Goal: Check status: Check status

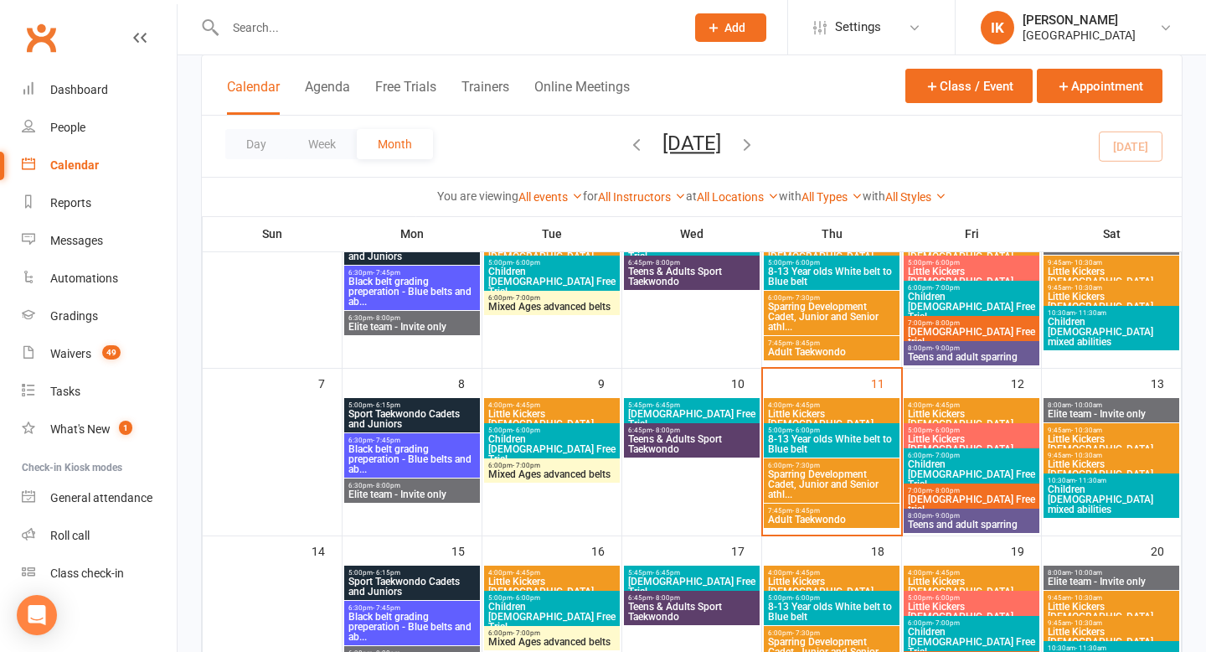
scroll to position [153, 0]
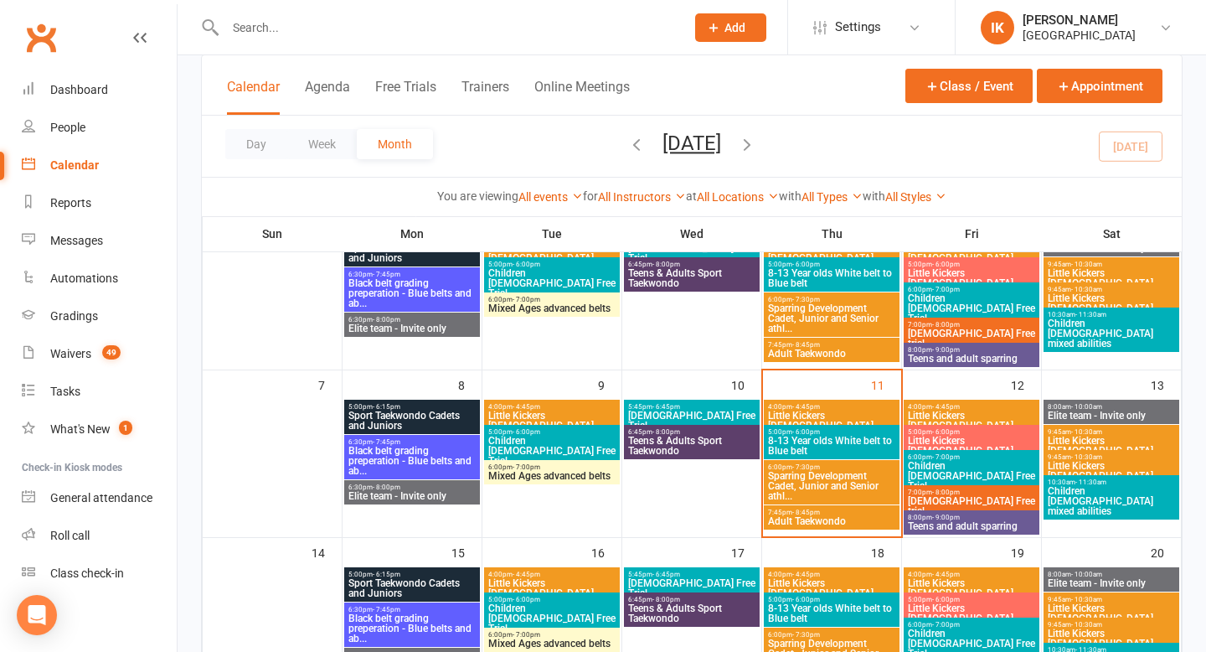
click at [828, 411] on span "Little Kickers [DEMOGRAPHIC_DATA]" at bounding box center [831, 421] width 129 height 20
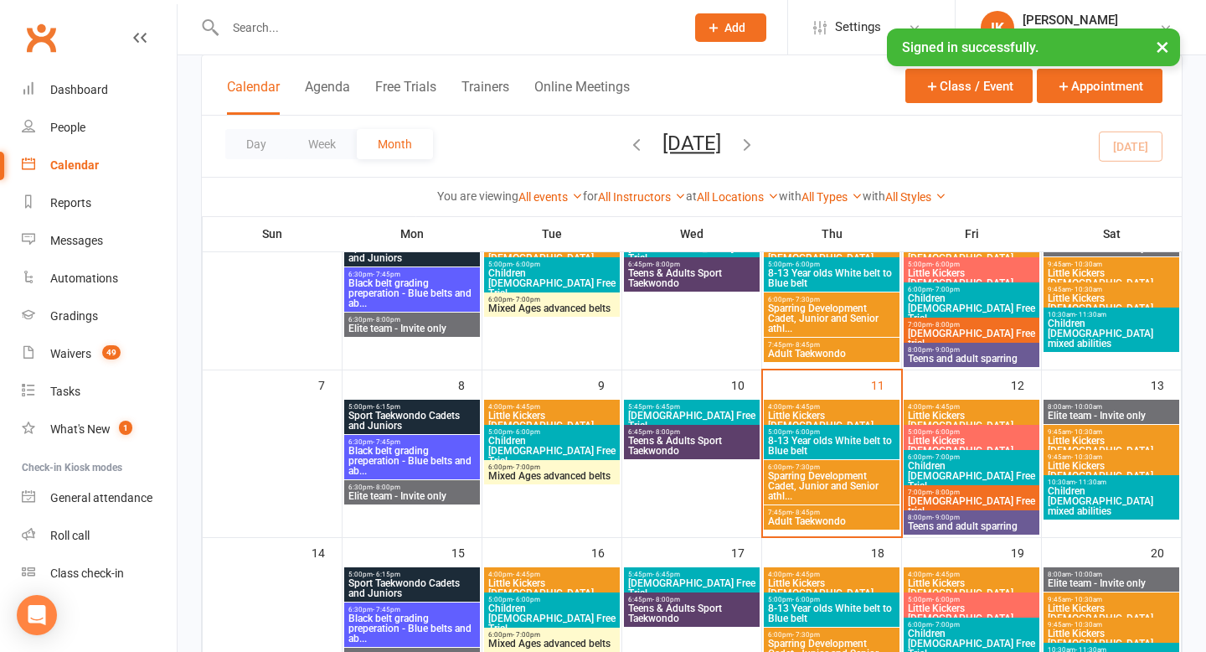
click at [949, 405] on span "- 4:45pm" at bounding box center [946, 407] width 28 height 8
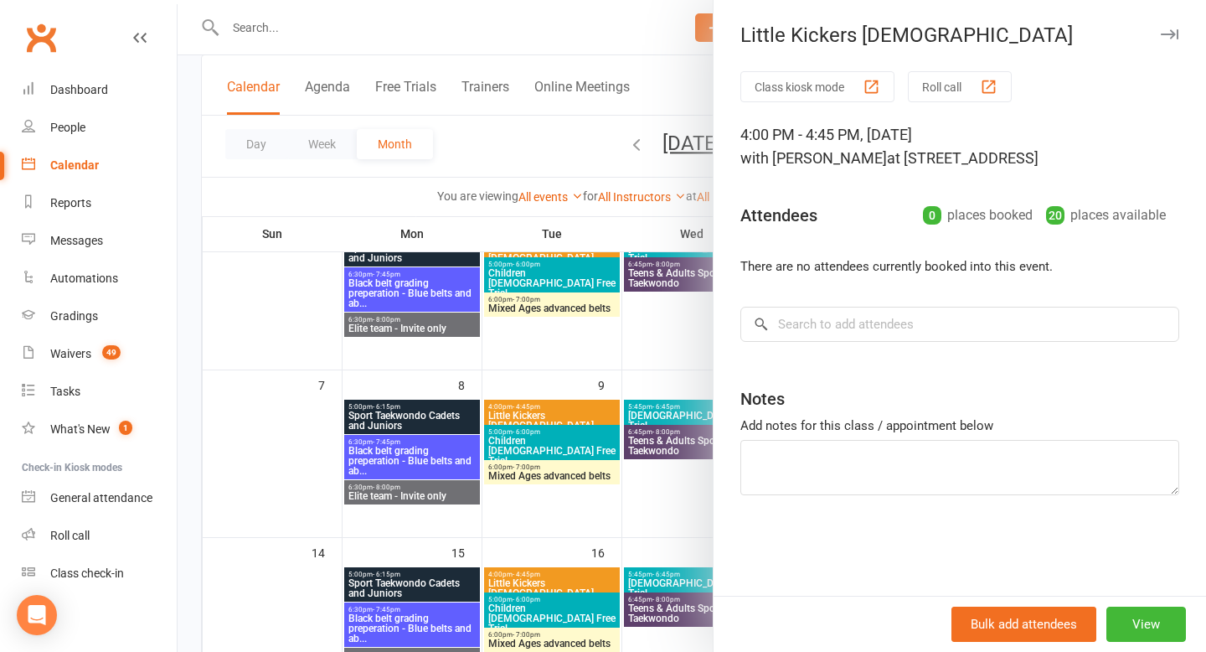
click at [592, 29] on div at bounding box center [692, 326] width 1029 height 652
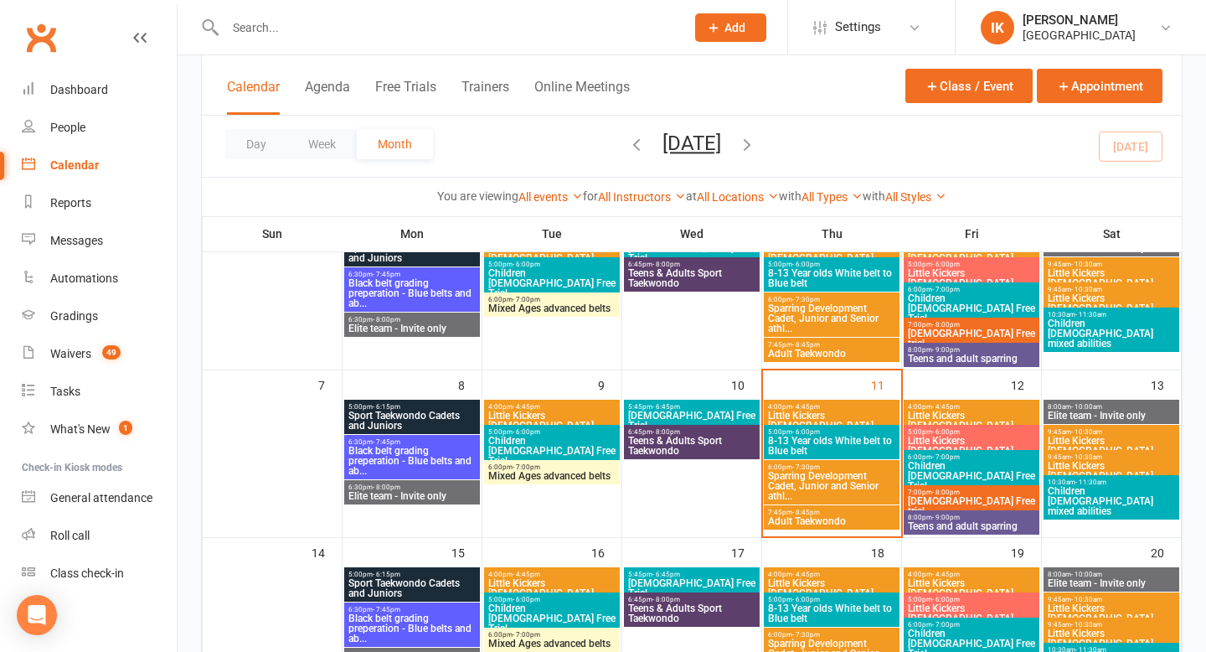
click at [985, 473] on span "Children [DEMOGRAPHIC_DATA] Free Trial" at bounding box center [971, 476] width 129 height 30
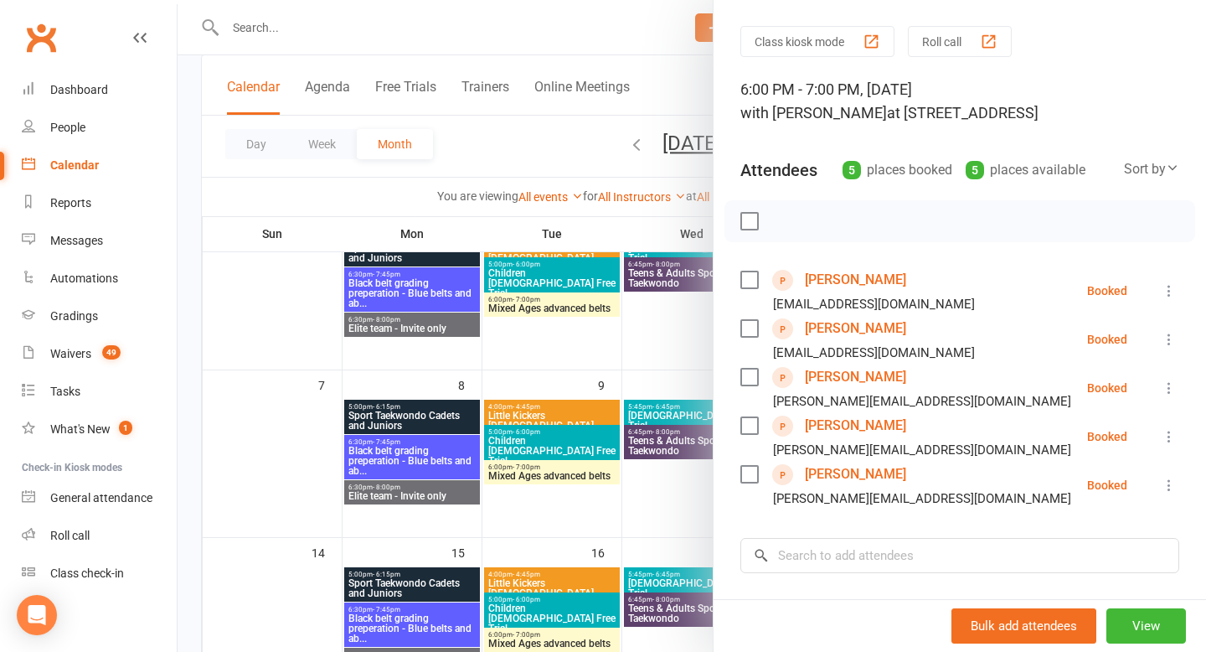
scroll to position [41, 0]
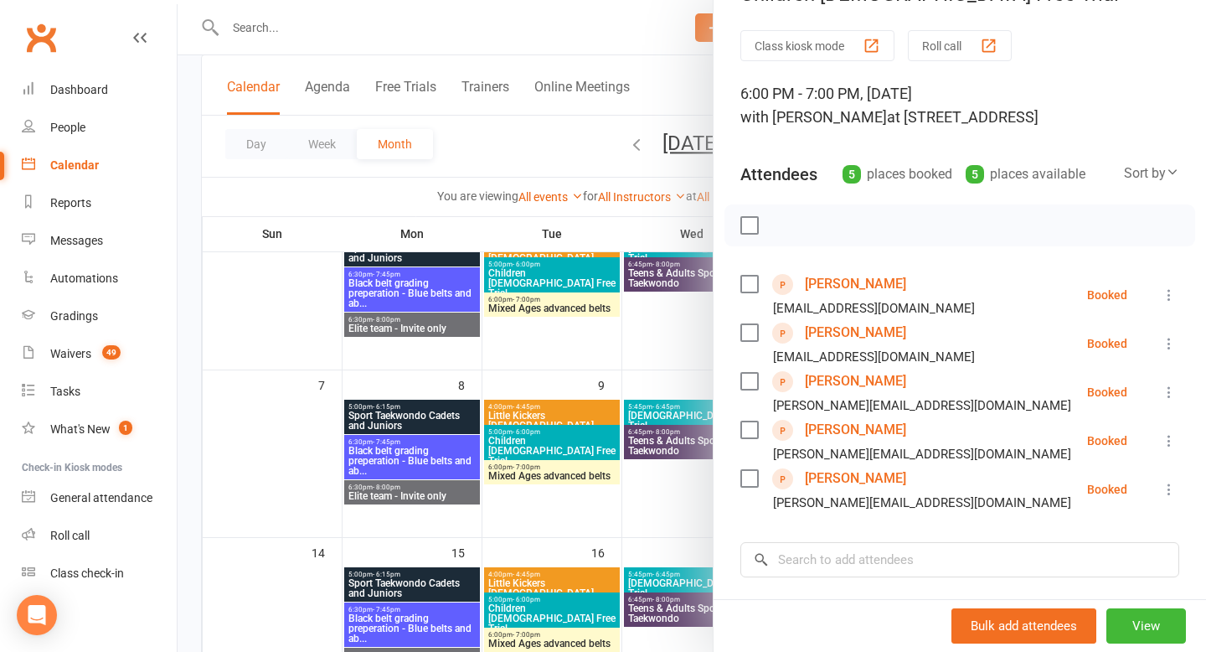
click at [530, 11] on div at bounding box center [692, 326] width 1029 height 652
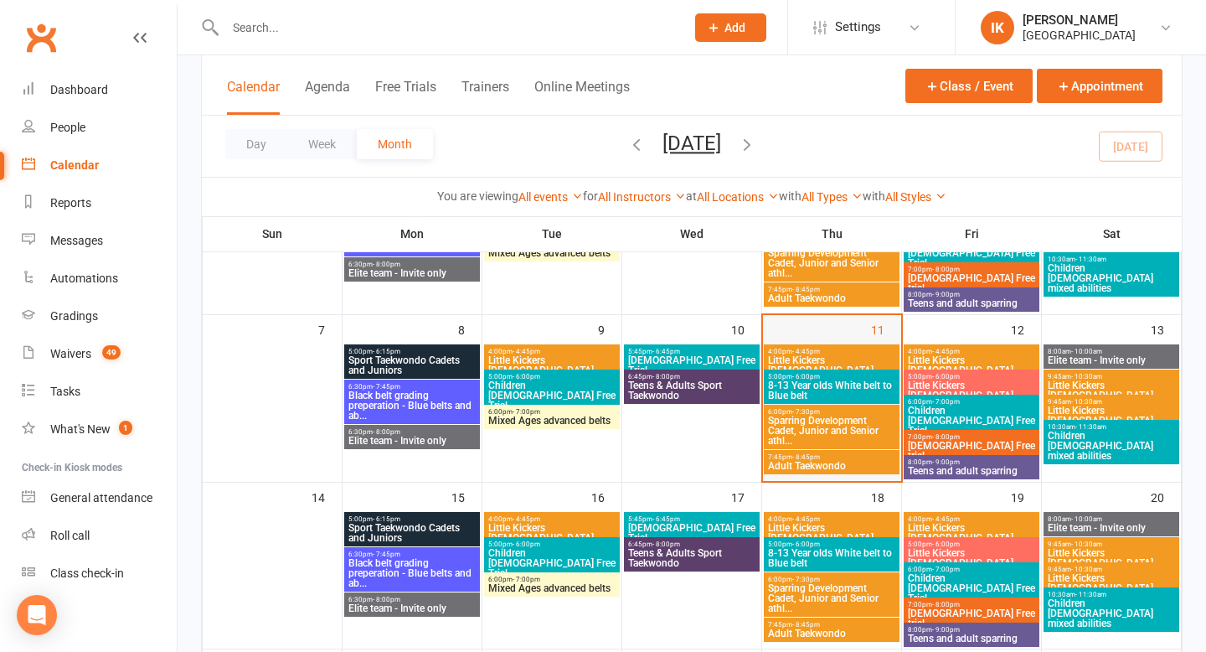
scroll to position [209, 0]
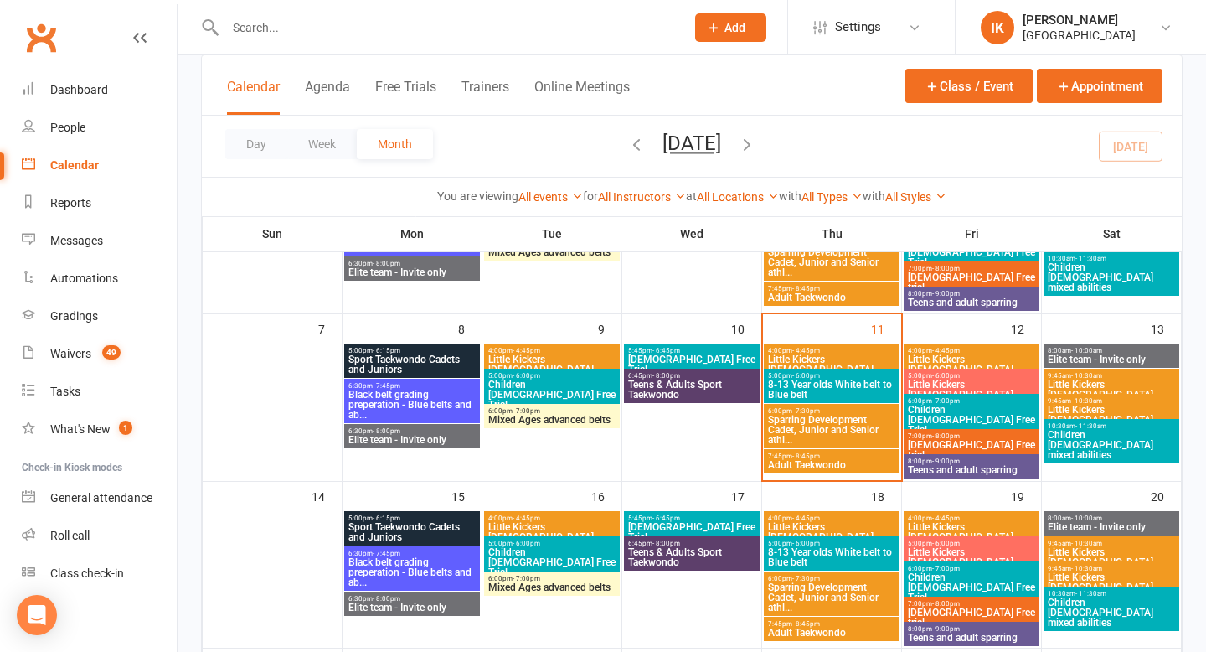
click at [447, 368] on span "Sport Taekwondo Cadets and Juniors" at bounding box center [412, 364] width 129 height 20
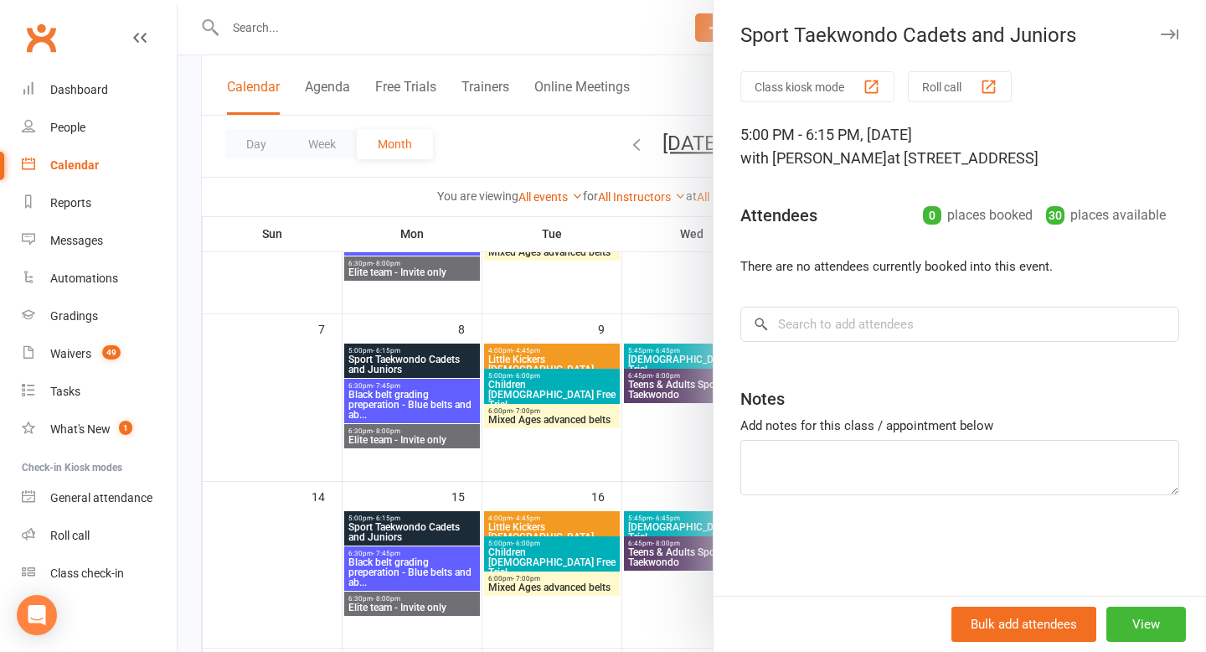
click at [593, 84] on div at bounding box center [692, 326] width 1029 height 652
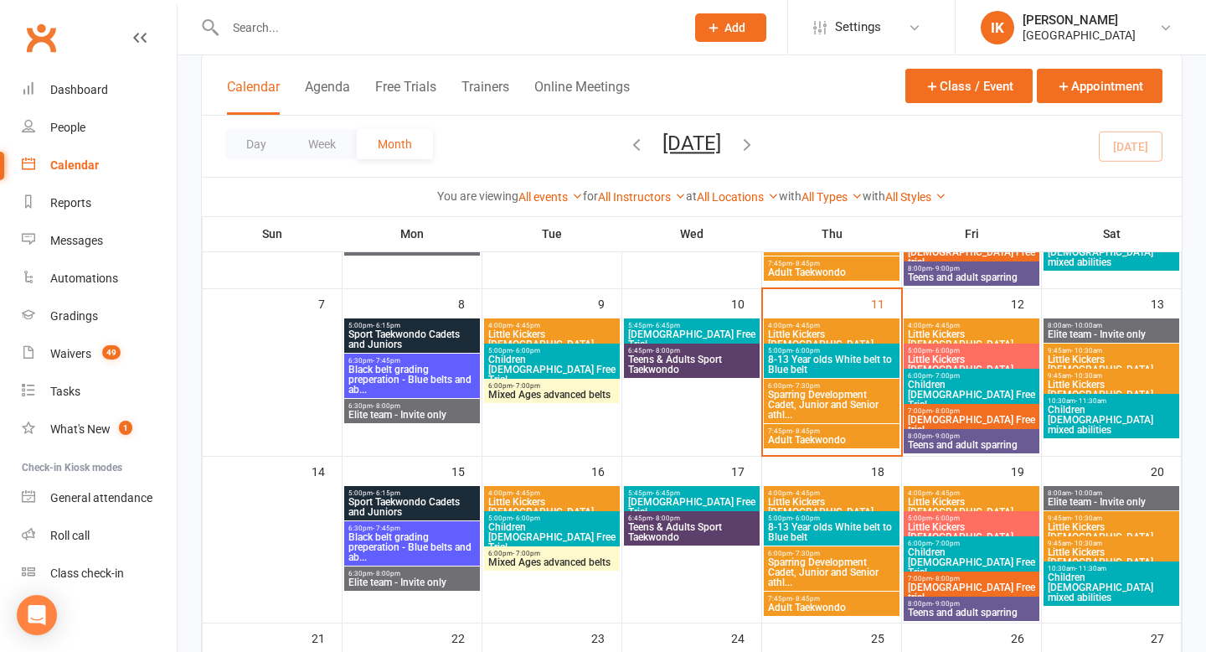
scroll to position [234, 0]
